Goal: Task Accomplishment & Management: Complete application form

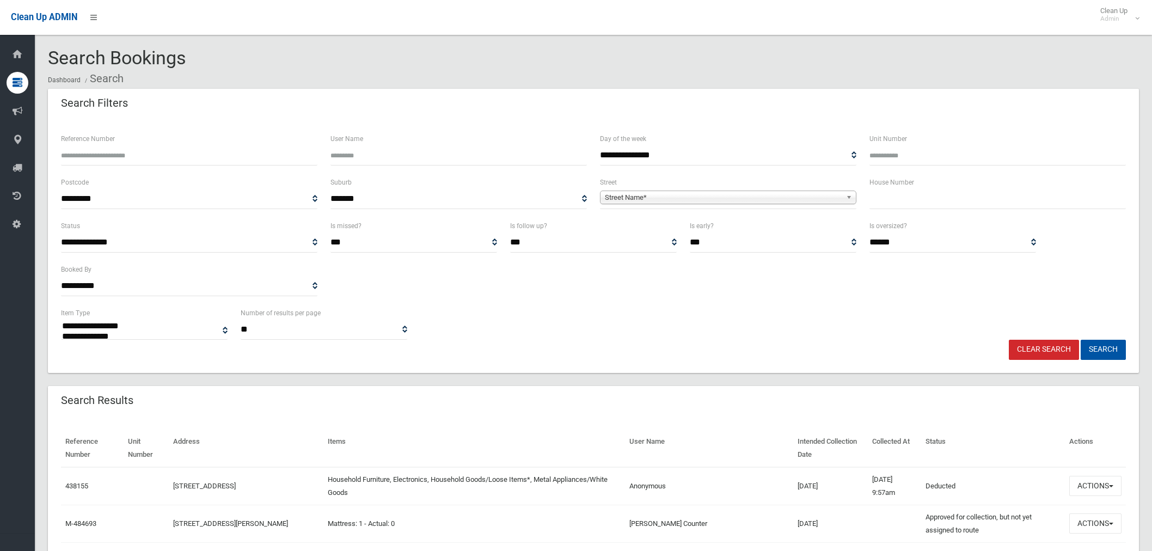
select select
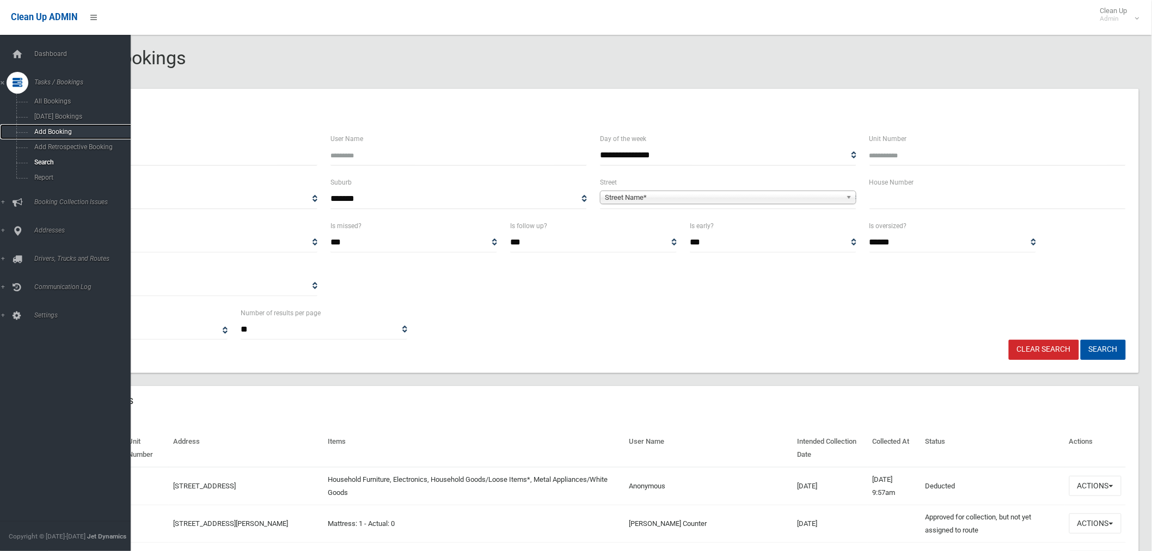
drag, startPoint x: 52, startPoint y: 132, endPoint x: 79, endPoint y: 138, distance: 27.3
click at [77, 139] on link "Add Booking" at bounding box center [70, 131] width 140 height 15
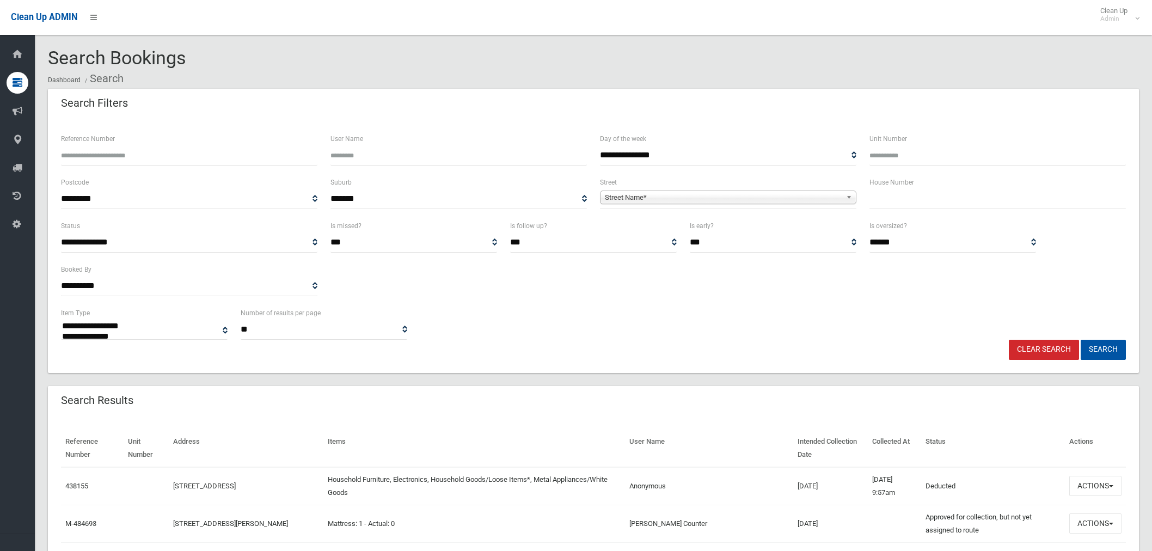
select select
click at [888, 194] on input "text" at bounding box center [998, 199] width 256 height 20
